Goal: Feedback & Contribution: Contribute content

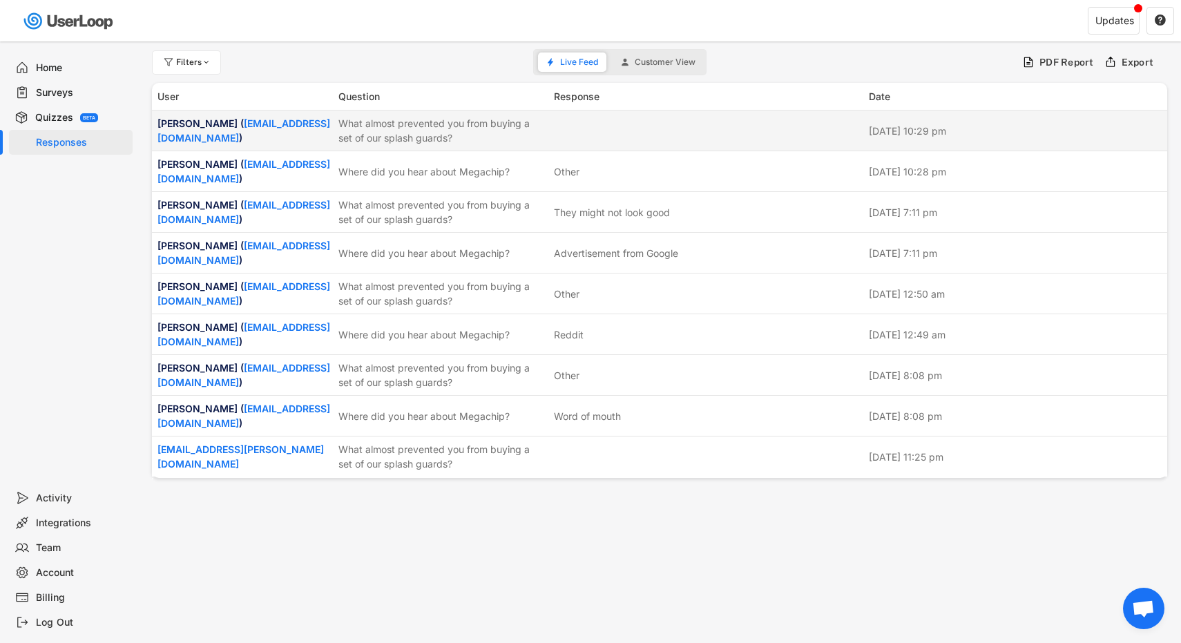
click at [445, 133] on div "What almost prevented you from buying a set of our splash guards?" at bounding box center [441, 130] width 207 height 29
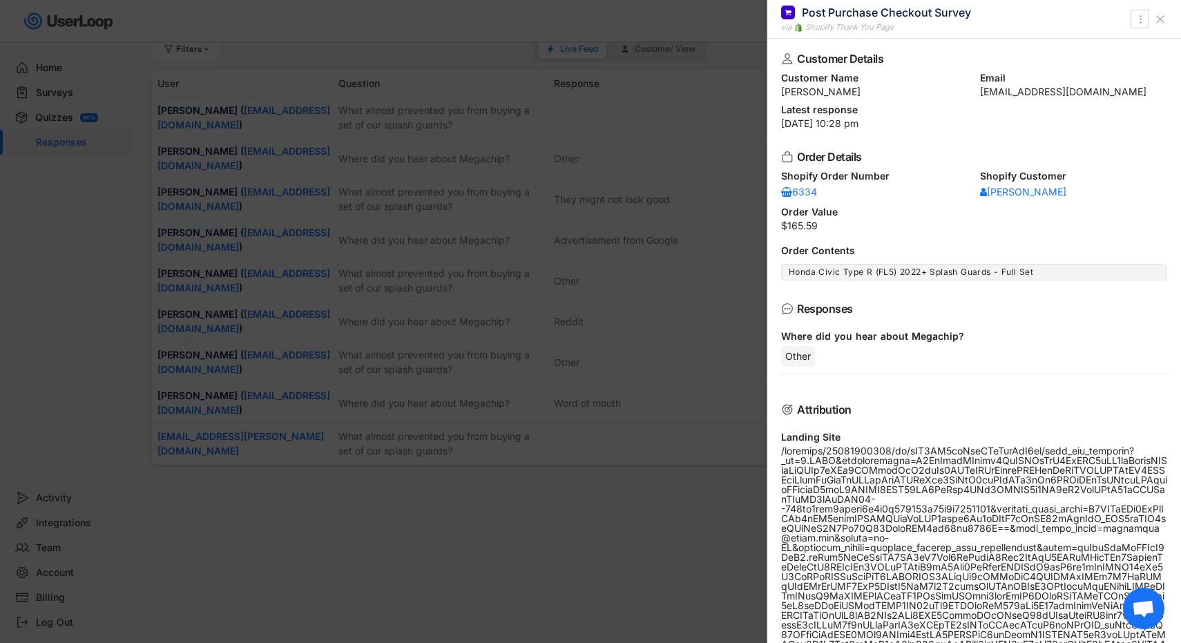
click at [665, 155] on div at bounding box center [590, 321] width 1181 height 643
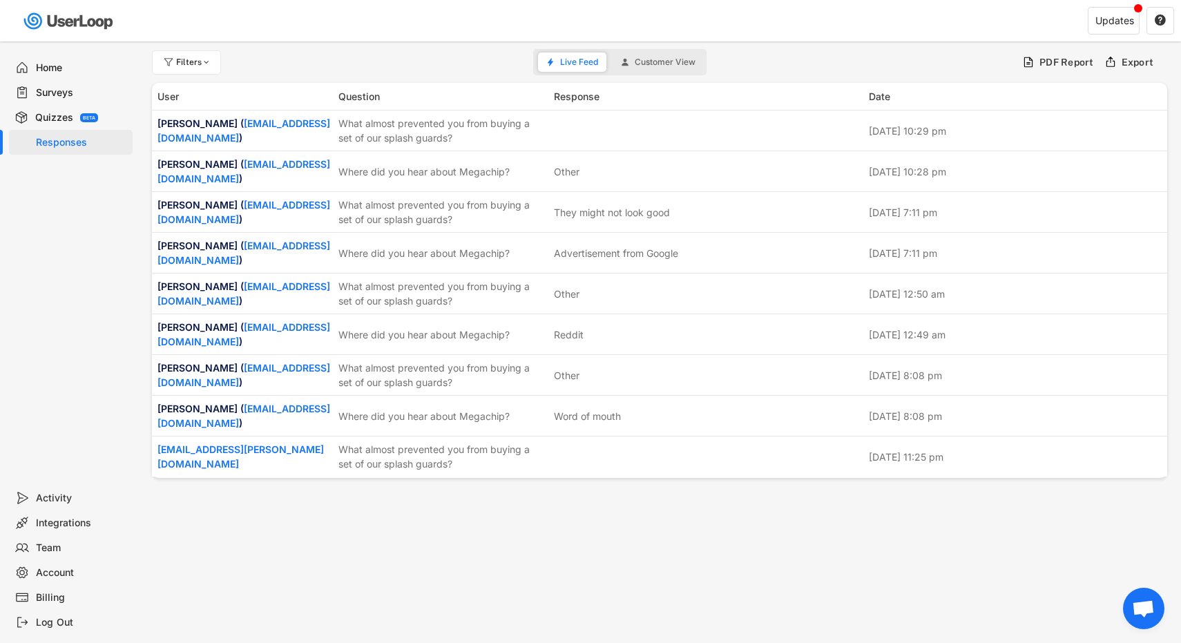
click at [39, 103] on div "Surveys" at bounding box center [71, 92] width 124 height 25
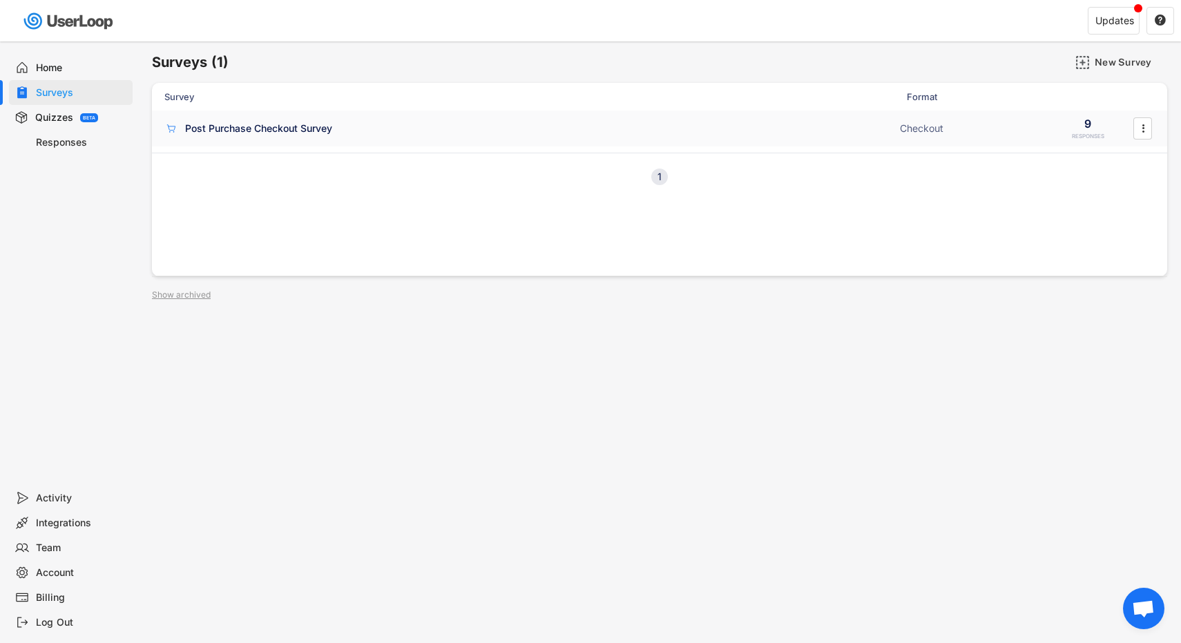
click at [496, 138] on div "Post Purchase Checkout Survey Checkout 9 RESPONSES " at bounding box center [659, 128] width 1015 height 36
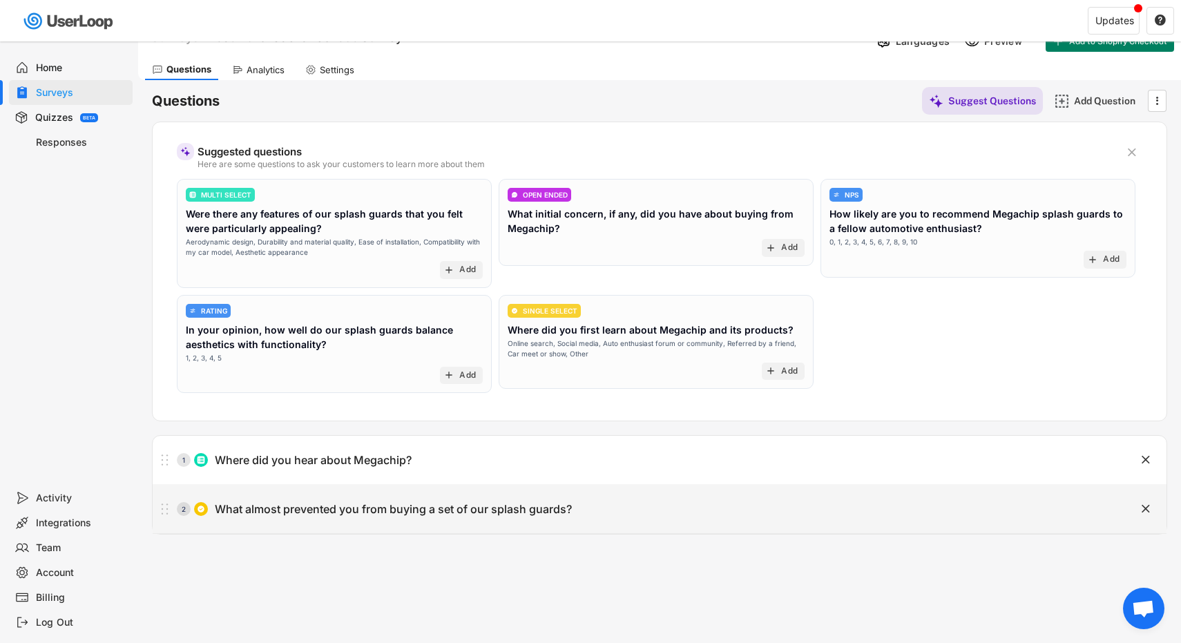
scroll to position [29, 0]
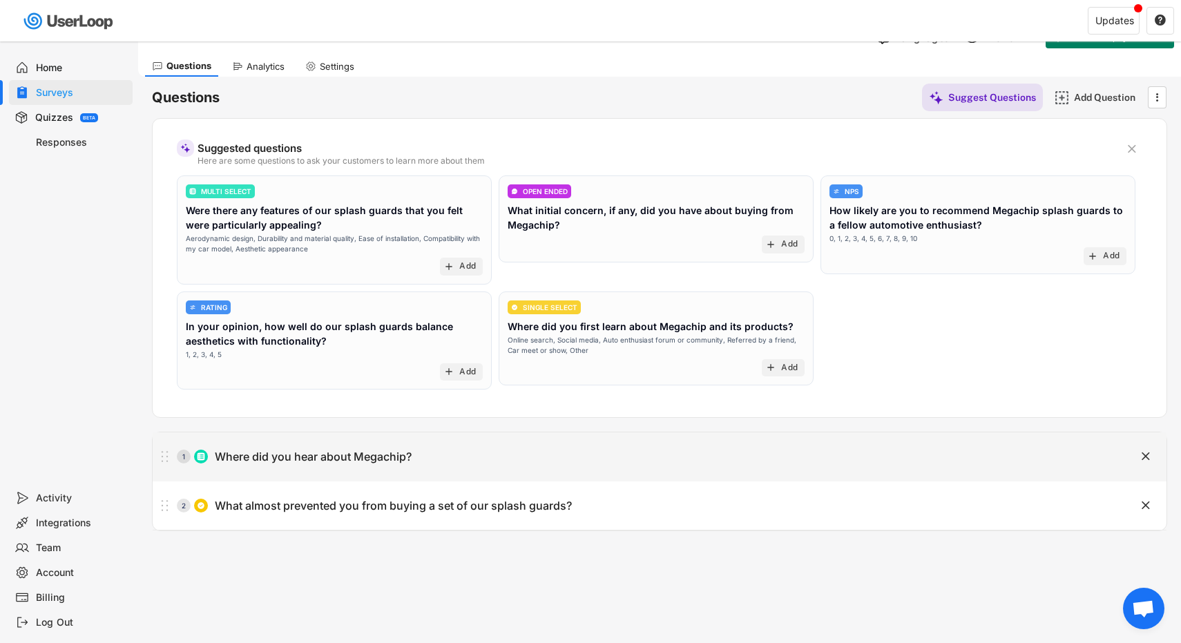
click at [345, 461] on div "Where did you hear about Megachip?" at bounding box center [313, 457] width 197 height 15
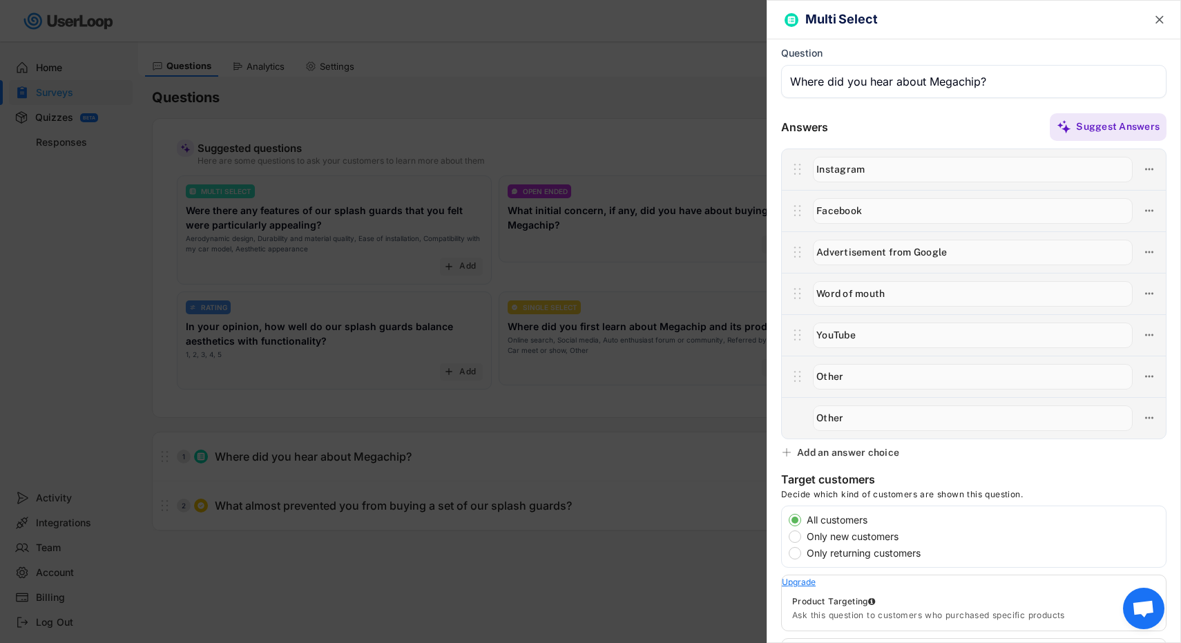
click at [827, 374] on input "input" at bounding box center [973, 377] width 320 height 26
drag, startPoint x: 851, startPoint y: 374, endPoint x: 796, endPoint y: 367, distance: 56.4
click at [796, 367] on div at bounding box center [974, 376] width 384 height 41
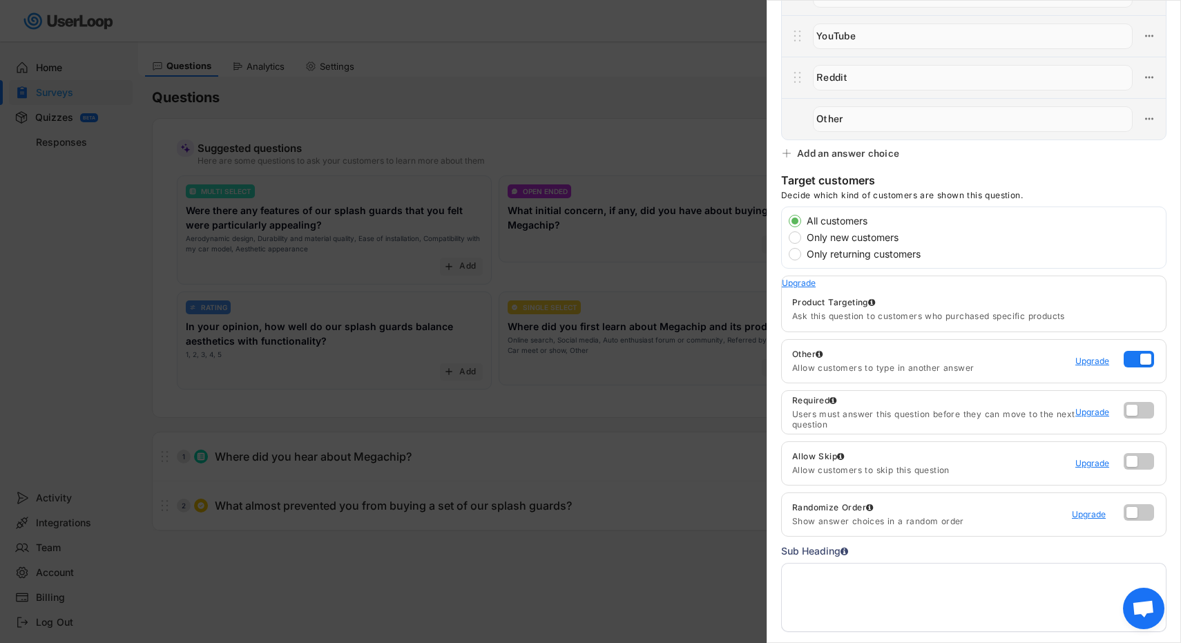
scroll to position [394, 0]
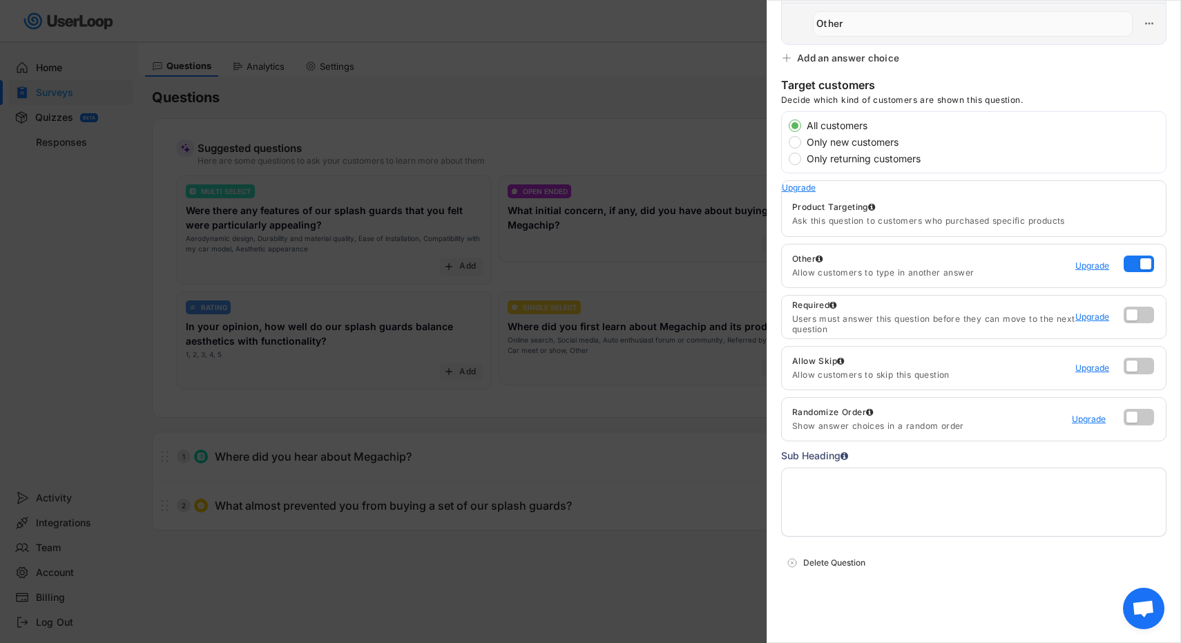
type input "Reddit"
click at [675, 434] on div at bounding box center [590, 321] width 1181 height 643
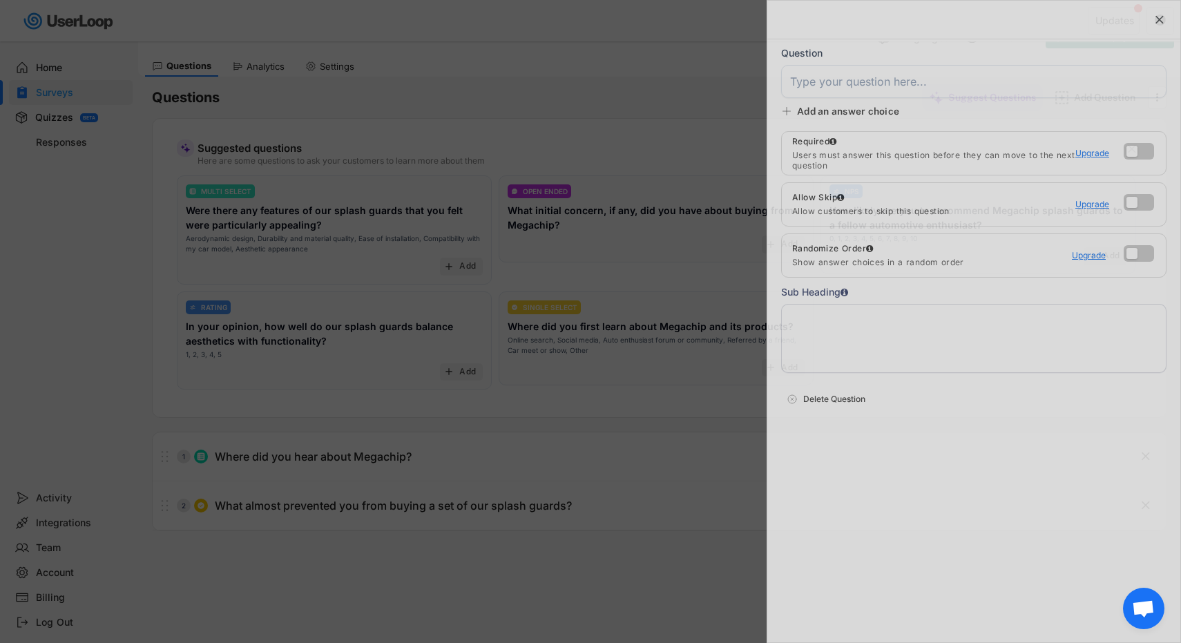
scroll to position [0, 0]
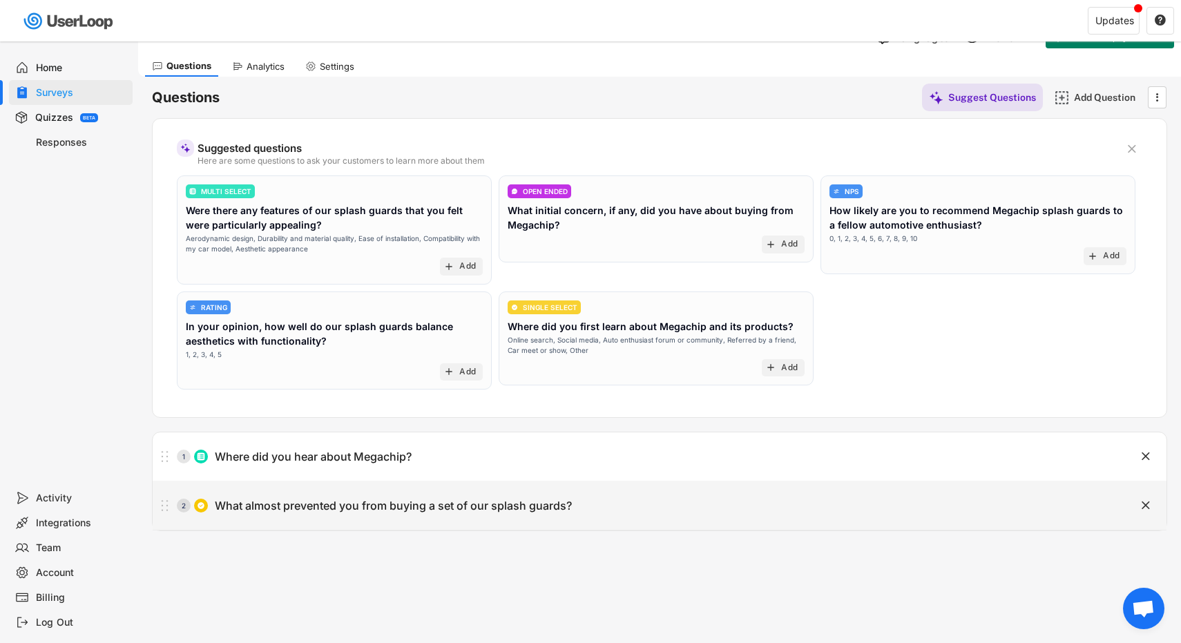
click at [408, 510] on div "What almost prevented you from buying a set of our splash guards?" at bounding box center [393, 506] width 357 height 15
type input "What almost prevented you from buying a set of our splash guards?"
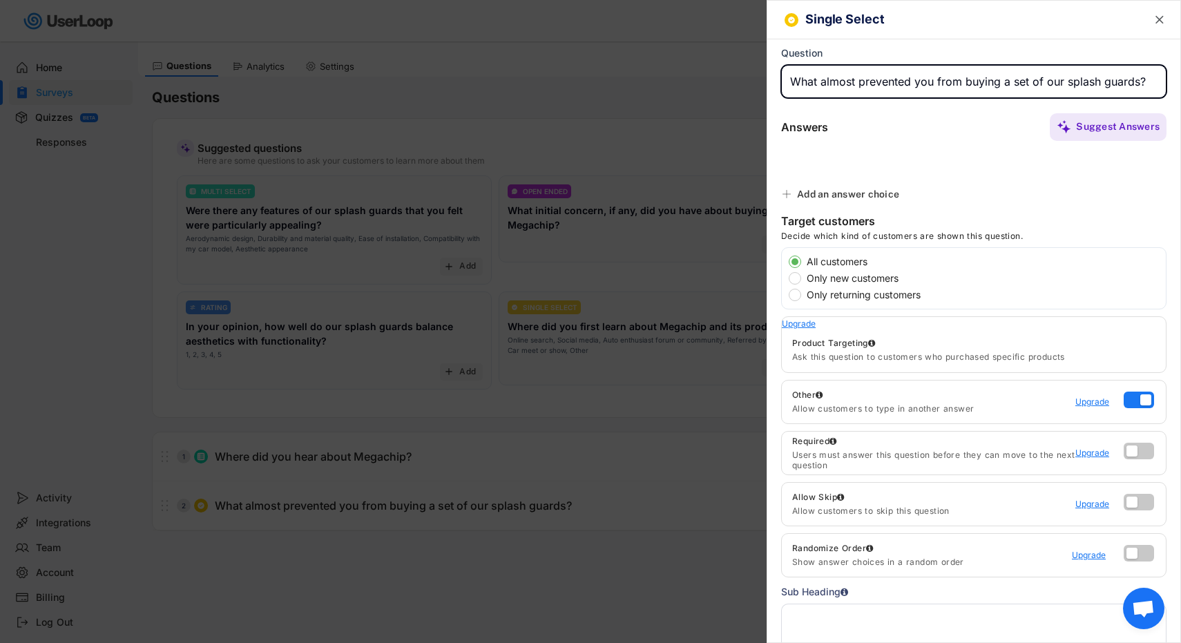
type input "Questionable functionality"
type input "Priced too high"
type input "They might not look good"
type input "Questionable build quality"
type input "Other"
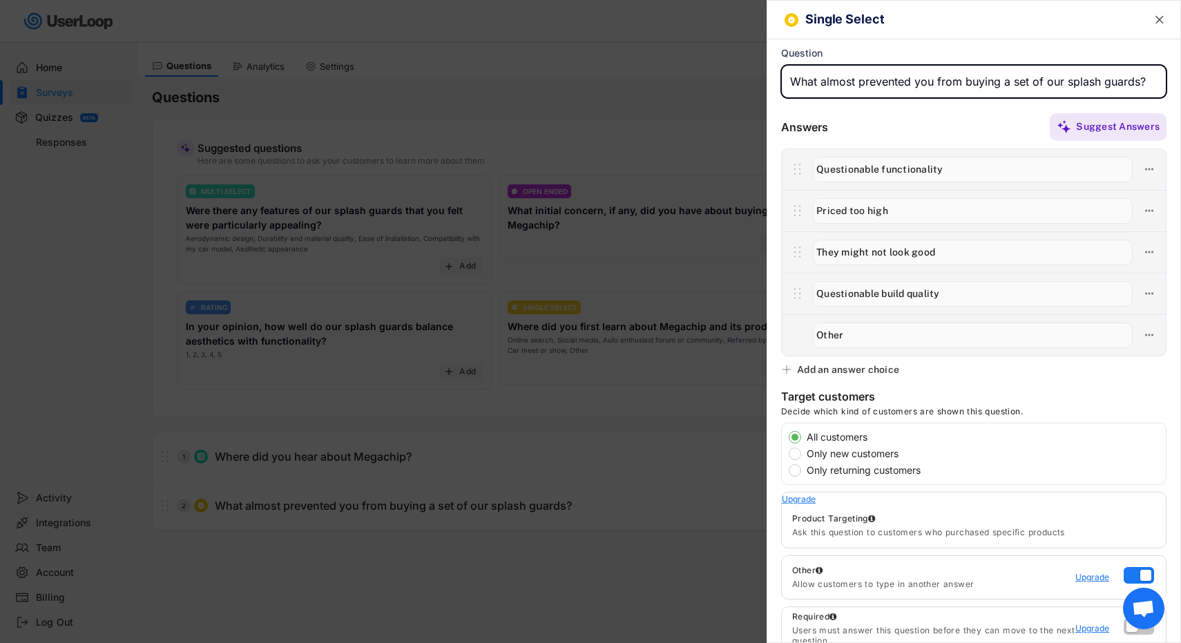
click at [828, 374] on div "Add an answer choice" at bounding box center [848, 369] width 102 height 12
type input "Other"
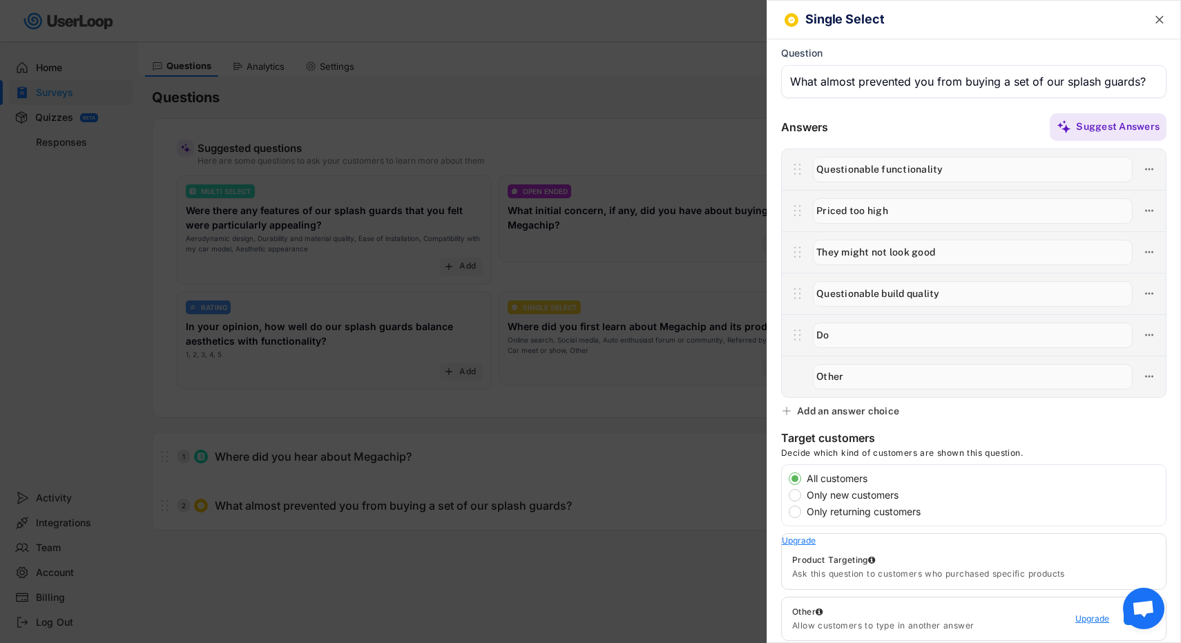
type input "D"
type input "U"
click at [958, 296] on input "input" at bounding box center [973, 294] width 320 height 26
type input "Questionable build quality or installation"
click at [1143, 329] on icon at bounding box center [1149, 335] width 12 height 12
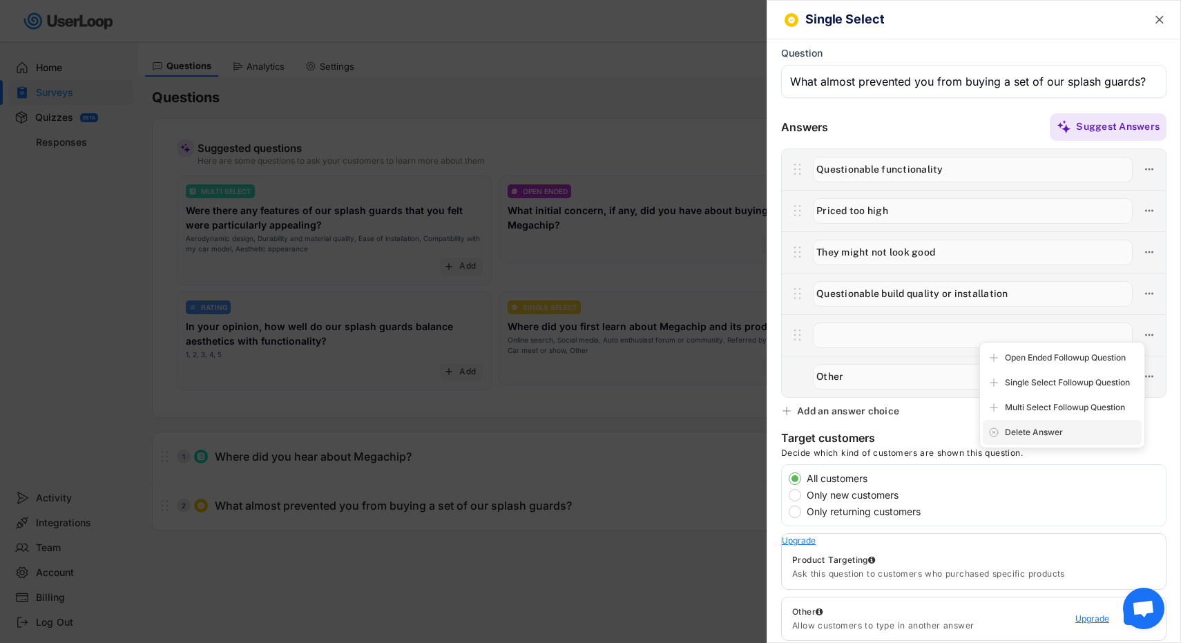
click at [1040, 437] on div "Delete Answer" at bounding box center [1070, 432] width 131 height 12
click at [1046, 428] on div "Are you sure? Click to confirm." at bounding box center [1070, 432] width 131 height 12
type input "Other"
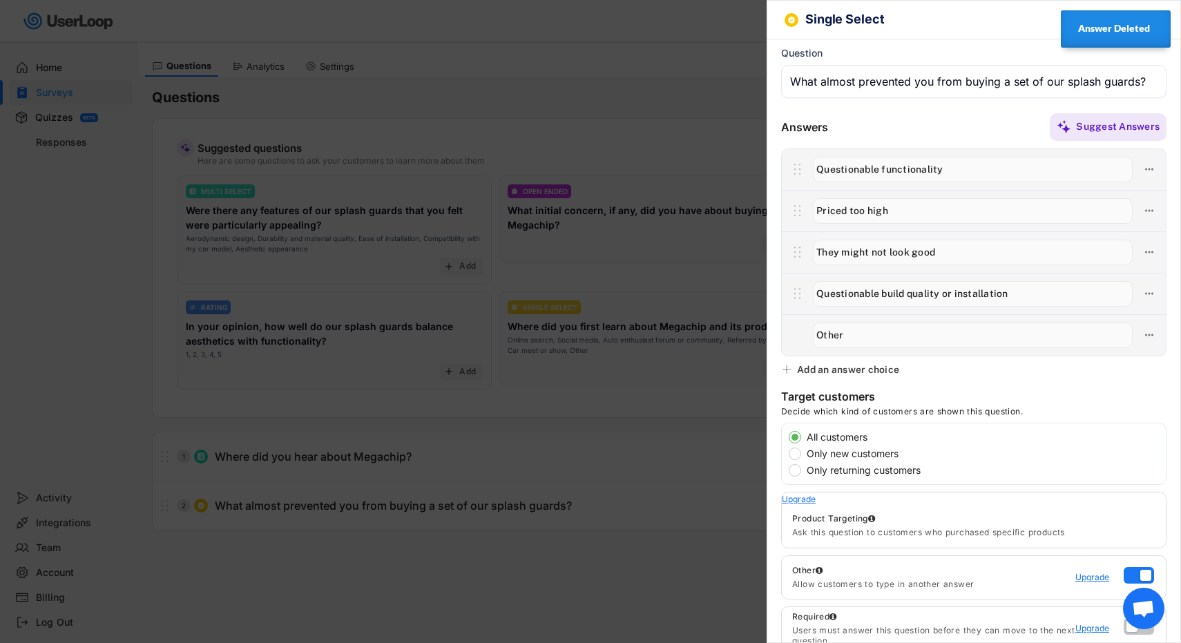
click at [702, 97] on div at bounding box center [590, 321] width 1181 height 643
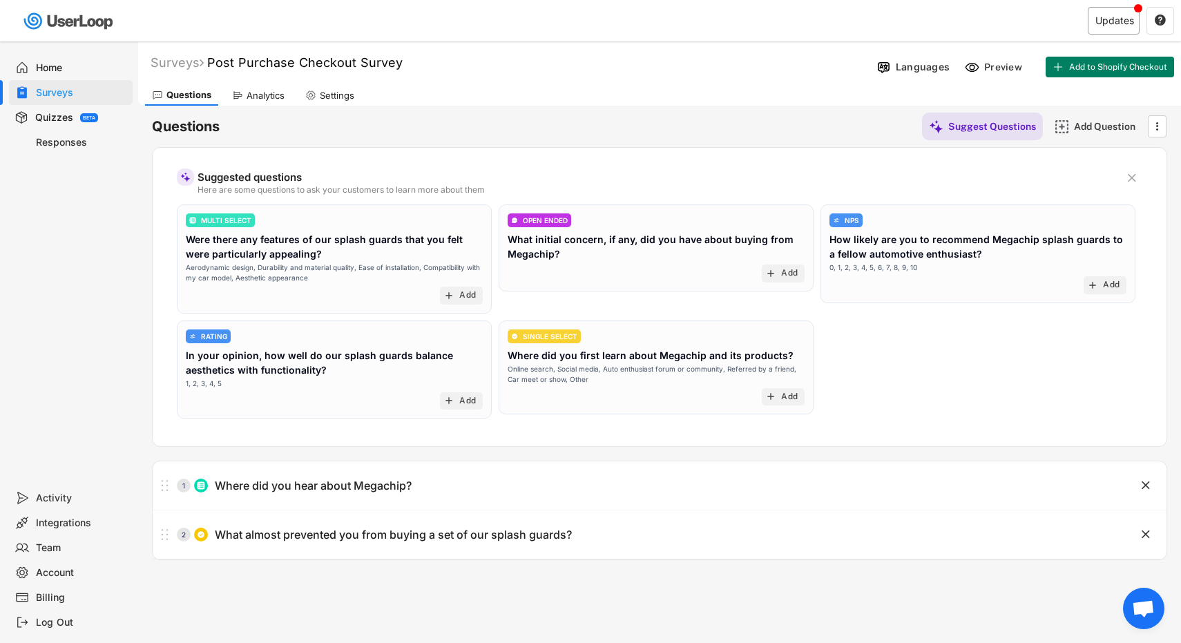
click at [1092, 22] on div "Updates" at bounding box center [1114, 21] width 52 height 28
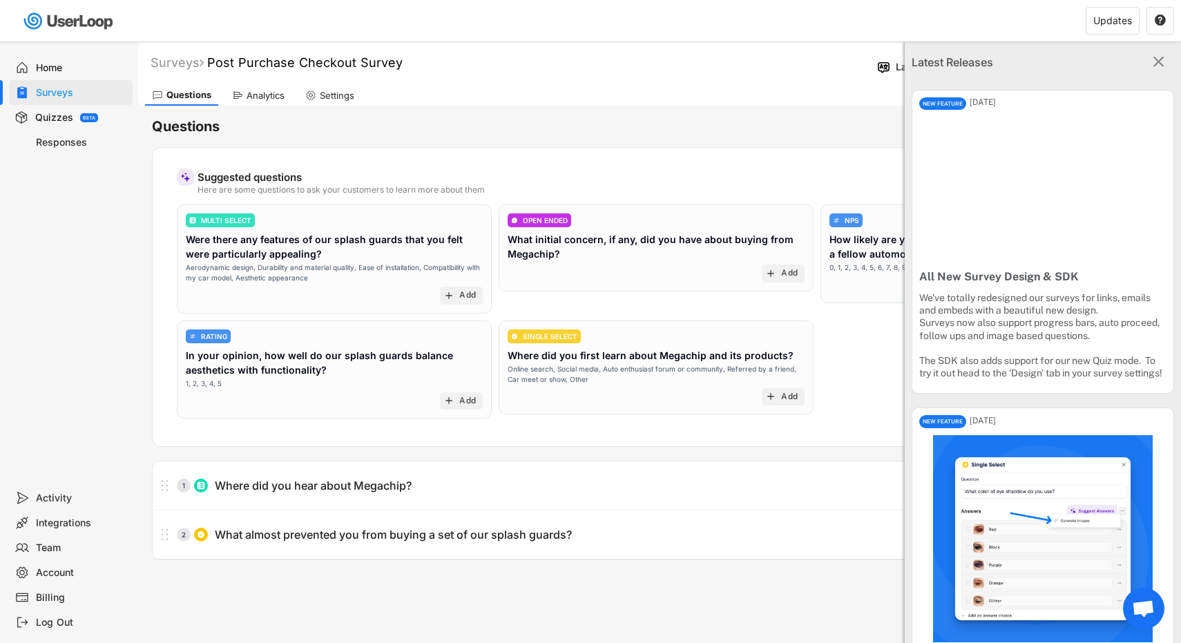
click at [836, 107] on div "Questions Suggest Questions Add Question  Suggested questions Here are some qu…" at bounding box center [659, 333] width 1015 height 454
click at [1164, 57] on icon "" at bounding box center [1158, 62] width 18 height 18
